Goal: Obtain resource: Obtain resource

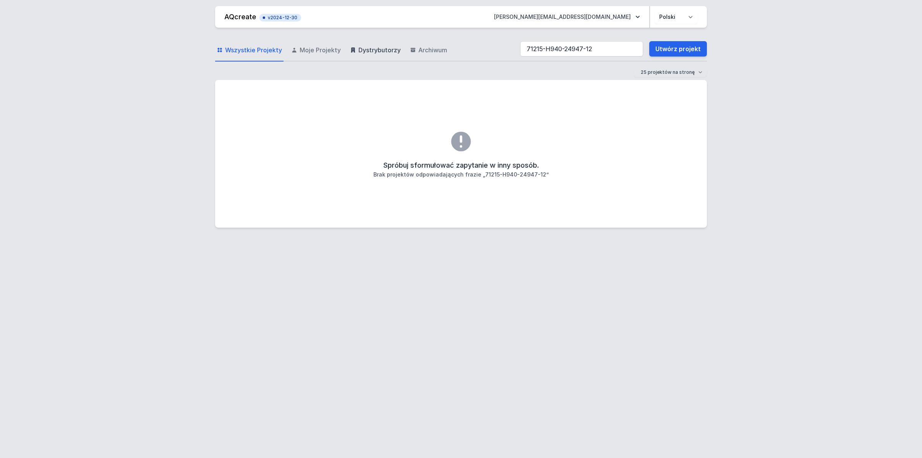
drag, startPoint x: 606, startPoint y: 46, endPoint x: 363, endPoint y: 51, distance: 242.6
click at [363, 50] on div "Wszystkie Projekty Moje Projekty Dystrybutorzy Archiwum 71215-H940-24947-12 Utw…" at bounding box center [461, 49] width 492 height 25
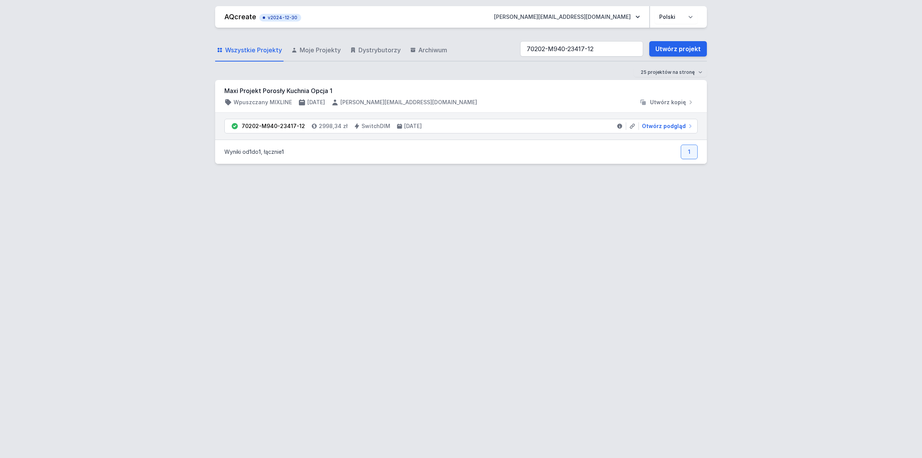
type input "70202-M940-23417-12"
click at [676, 127] on span "Otwórz podgląd" at bounding box center [664, 126] width 44 height 8
select select "4000"
select select "3"
select select "2"
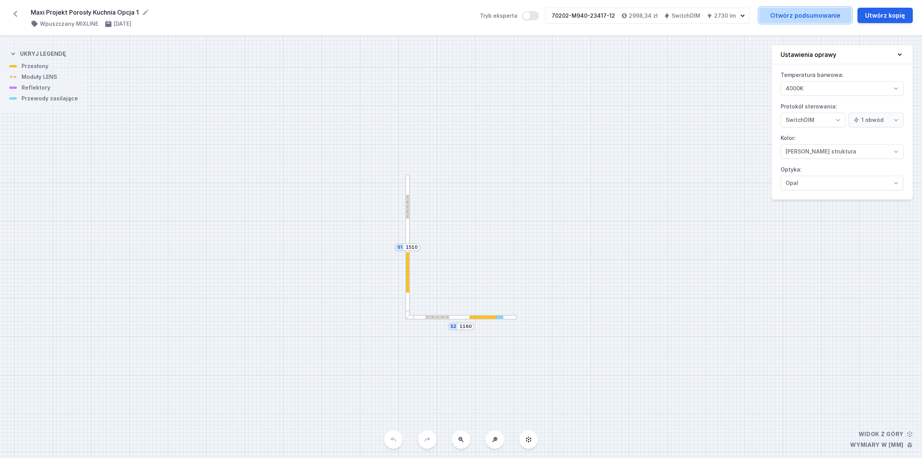
click at [788, 15] on link "Otwórz podsumowanie" at bounding box center [805, 15] width 92 height 15
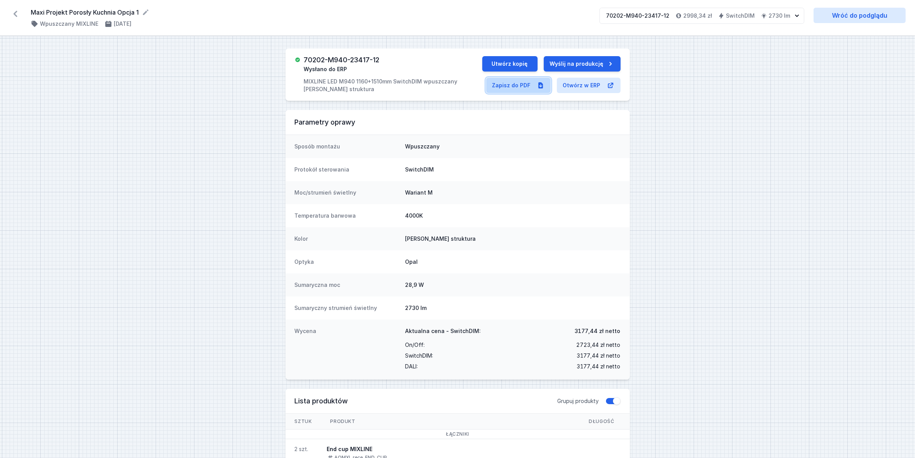
click at [521, 85] on link "Zapisz do PDF" at bounding box center [518, 85] width 65 height 15
